Goal: Check status: Check status

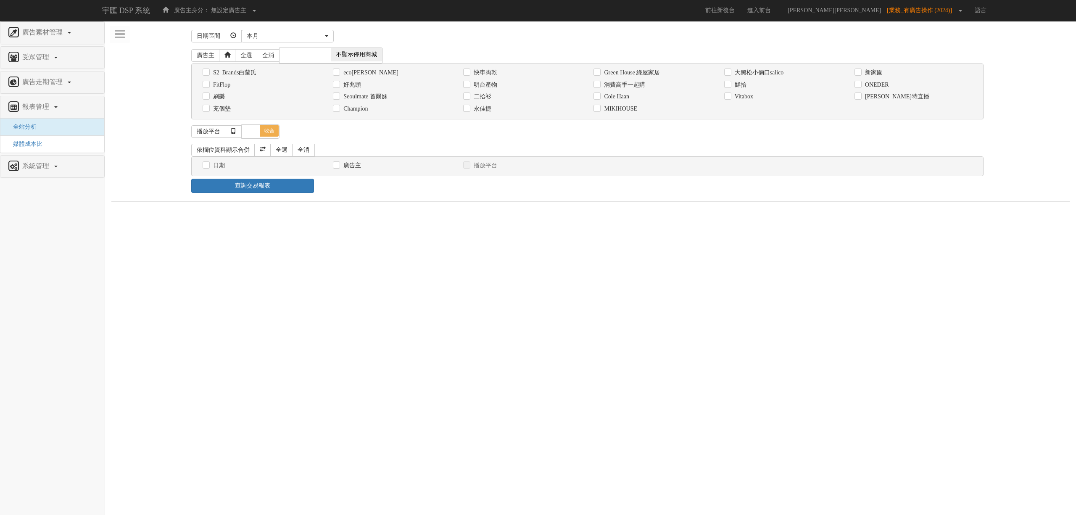
click at [624, 87] on label "消費高手一起購" at bounding box center [623, 85] width 43 height 8
click at [599, 87] on input "消費高手一起購" at bounding box center [596, 84] width 5 height 5
checkbox input "true"
click at [219, 166] on label "日期" at bounding box center [218, 165] width 14 height 8
click at [208, 166] on input "日期" at bounding box center [205, 165] width 5 height 5
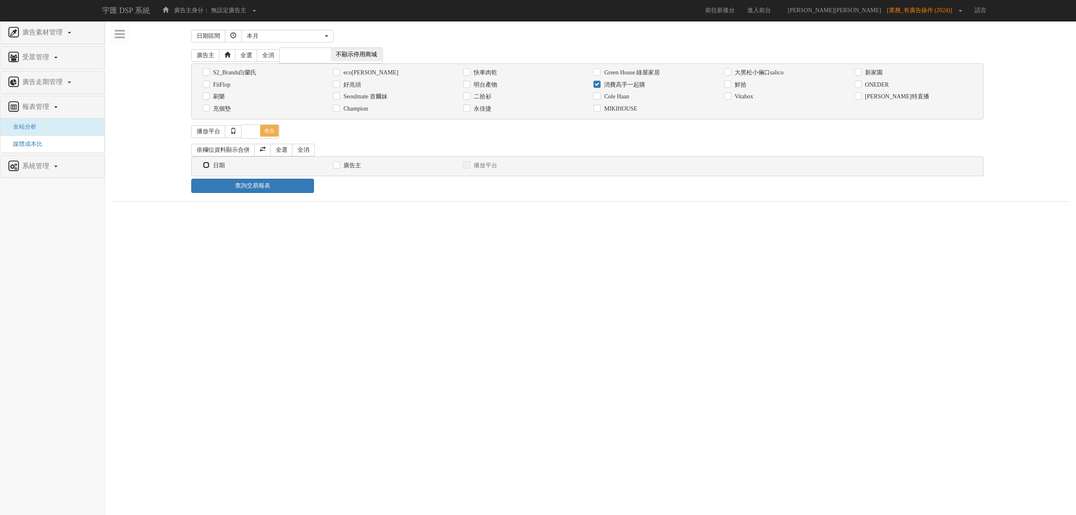
checkbox input "true"
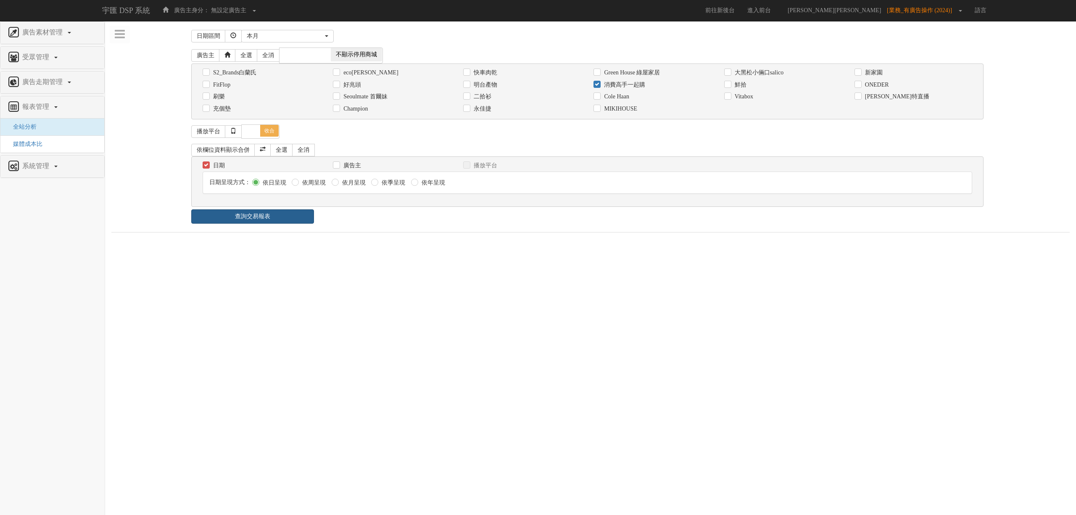
click at [277, 218] on link "查詢交易報表" at bounding box center [252, 216] width 123 height 14
click at [443, 244] on ul "報表 1 - ×" at bounding box center [590, 241] width 958 height 18
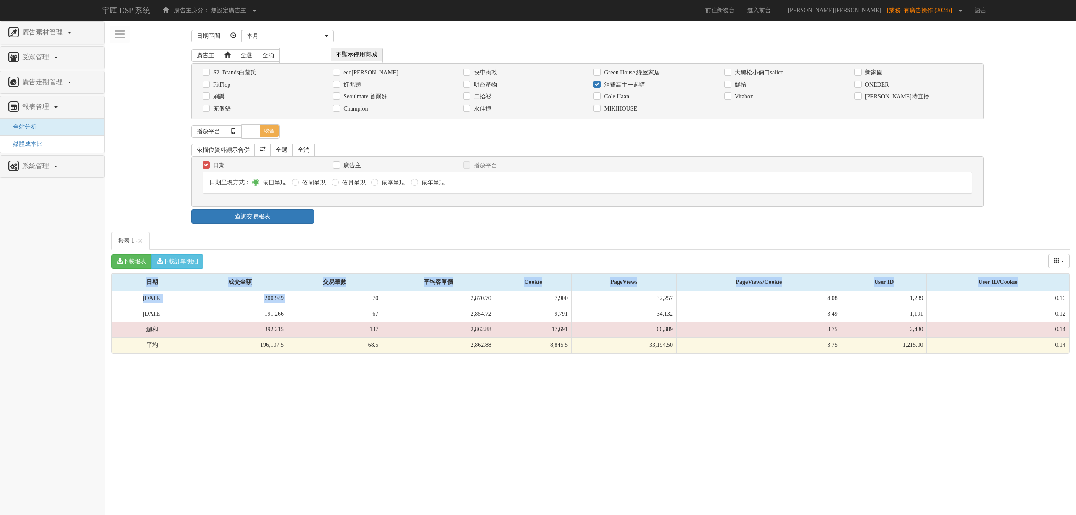
drag, startPoint x: 340, startPoint y: 304, endPoint x: 386, endPoint y: 367, distance: 77.5
click at [386, 362] on html "宇匯 DSP 系統 廣告主身分： 無設定廣告主 無設定廣告主 [101] S2_Brands[PERSON_NAME]氏 [177] 南法香頌 [270] 神…" at bounding box center [538, 181] width 1076 height 362
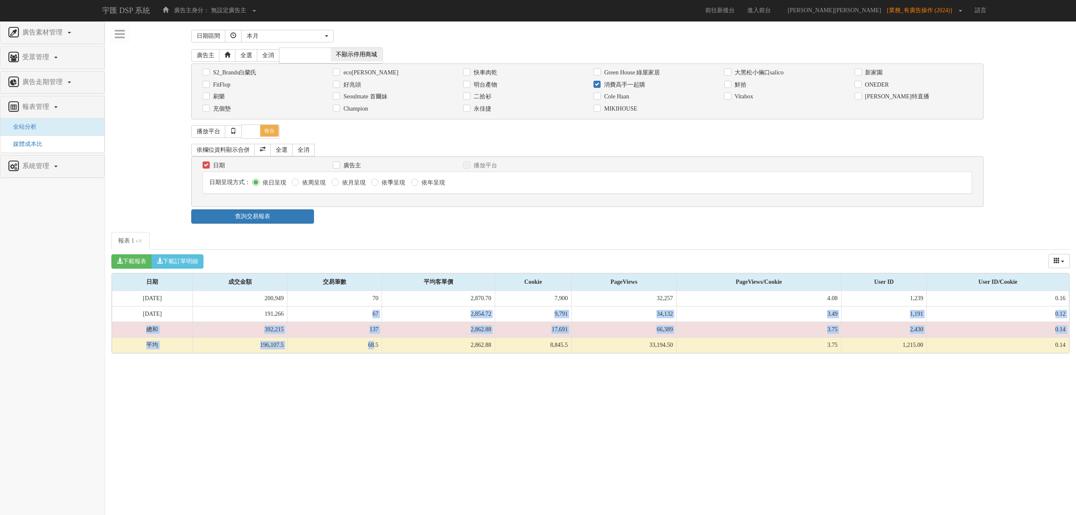
drag, startPoint x: 389, startPoint y: 314, endPoint x: 390, endPoint y: 355, distance: 41.2
click at [390, 353] on tbody "[DATE] 200,949 70 2,870.70 7,900 32,257 4.08 1,239 0.16 [DATE] 191,266 67 2,854…" at bounding box center [590, 322] width 957 height 62
click at [382, 353] on td "68.5" at bounding box center [334, 345] width 95 height 16
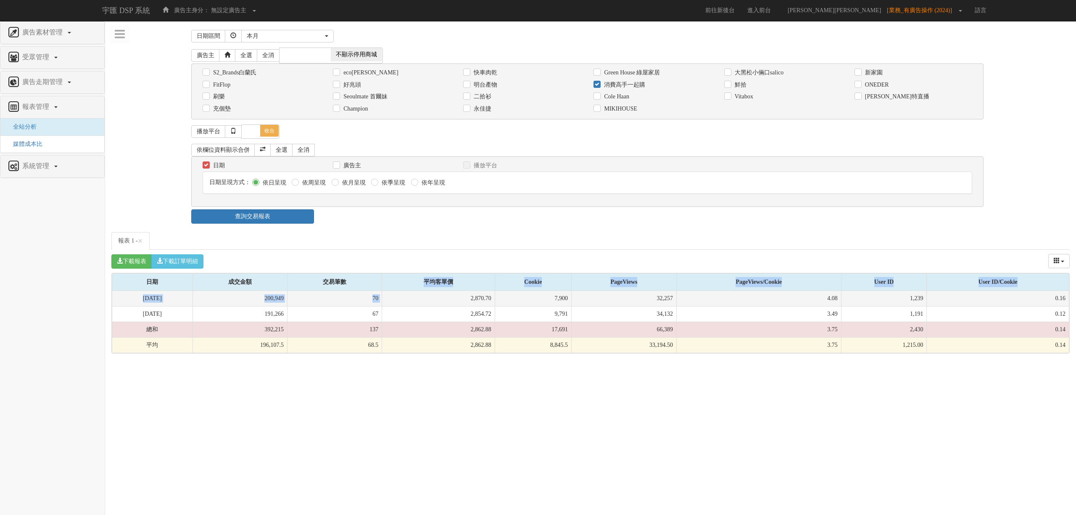
drag, startPoint x: 399, startPoint y: 282, endPoint x: 421, endPoint y: 307, distance: 33.4
click at [421, 307] on table "日期 成交金額 交易筆數 平均客單價 Cookie PageViews PageViews/Cookie User ID User ID/Cookie 日期 …" at bounding box center [591, 313] width 958 height 80
click at [421, 306] on td "2,870.70" at bounding box center [438, 299] width 113 height 16
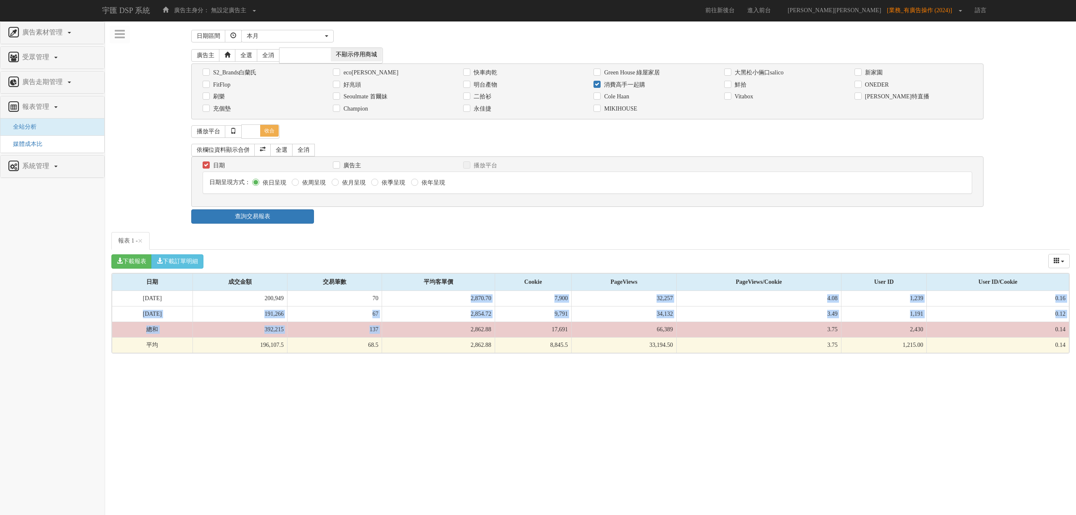
drag, startPoint x: 419, startPoint y: 322, endPoint x: 419, endPoint y: 334, distance: 12.2
click at [419, 333] on tbody "[DATE] 200,949 70 2,870.70 7,900 32,257 4.08 1,239 0.16 [DATE] 191,266 67 2,854…" at bounding box center [590, 322] width 957 height 62
click at [419, 334] on td "2,862.88" at bounding box center [438, 330] width 113 height 16
